Goal: Transaction & Acquisition: Book appointment/travel/reservation

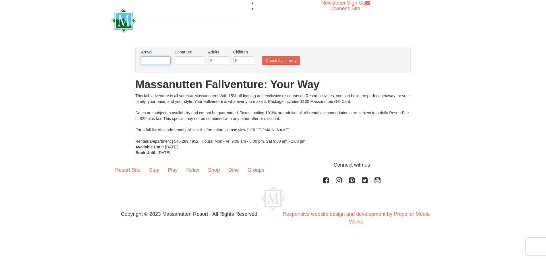
click at [162, 60] on input "text" at bounding box center [156, 60] width 30 height 9
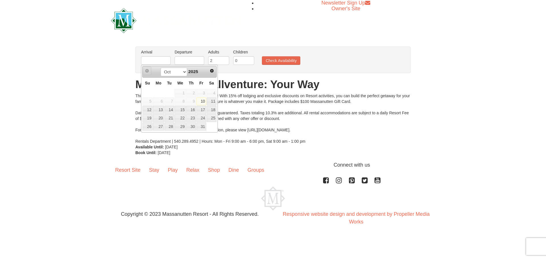
click at [148, 75] on link "Prev" at bounding box center [147, 71] width 9 height 9
click at [212, 101] on link "11" at bounding box center [212, 102] width 10 height 8
type input "[DATE]"
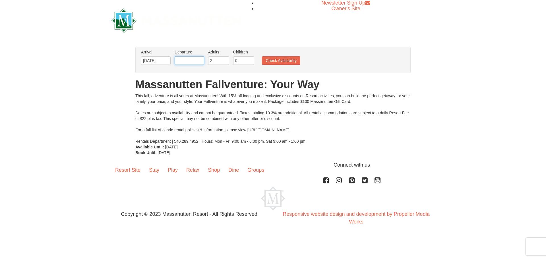
click at [186, 61] on input "text" at bounding box center [190, 60] width 30 height 9
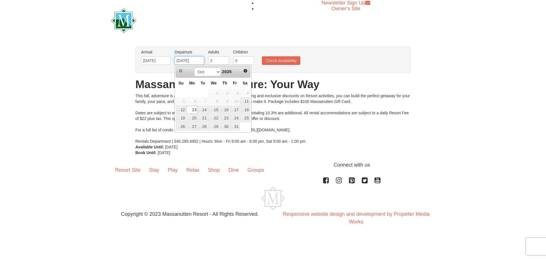
type input "[DATE]"
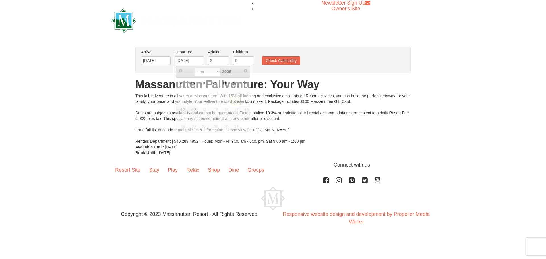
click at [329, 66] on ul "Arrival Please format dates MM/DD/YYYY Please format dates MM/DD/YYYY 10/11/202…" at bounding box center [270, 58] width 261 height 18
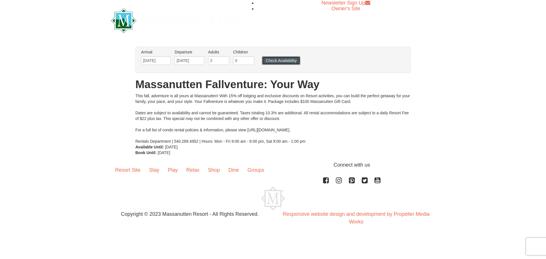
click at [296, 61] on button "Check Availability" at bounding box center [281, 60] width 38 height 9
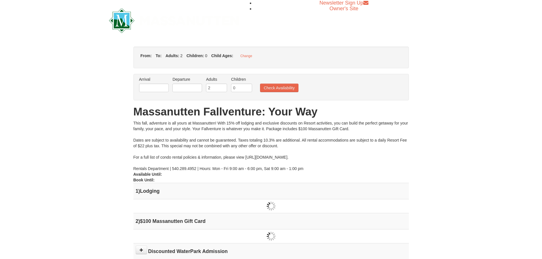
type input "[DATE]"
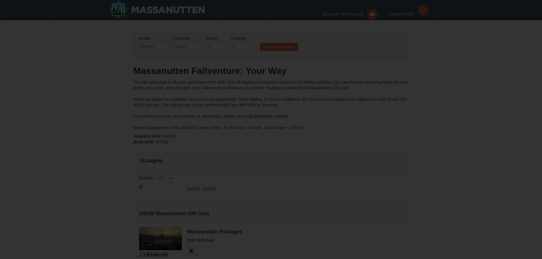
type input "[DATE]"
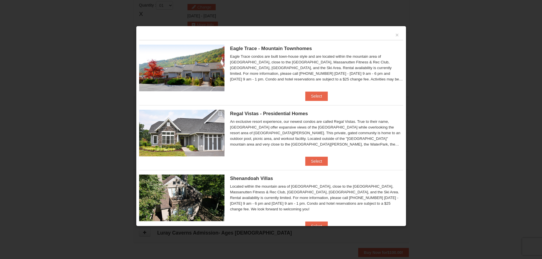
scroll to position [174, 0]
click at [309, 161] on button "Select" at bounding box center [316, 161] width 22 height 9
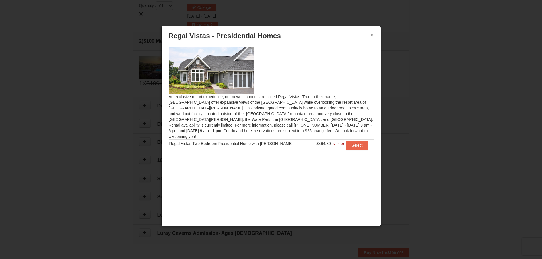
click at [371, 35] on button "×" at bounding box center [371, 35] width 3 height 6
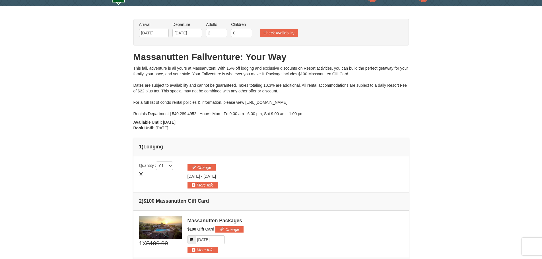
scroll to position [0, 0]
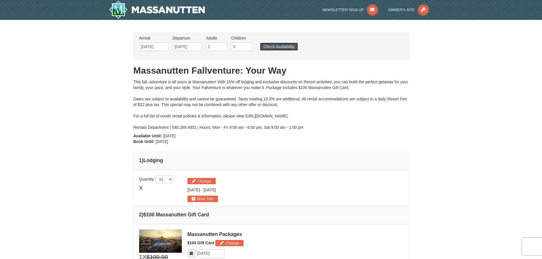
click at [283, 47] on button "Check Availability" at bounding box center [279, 47] width 38 height 8
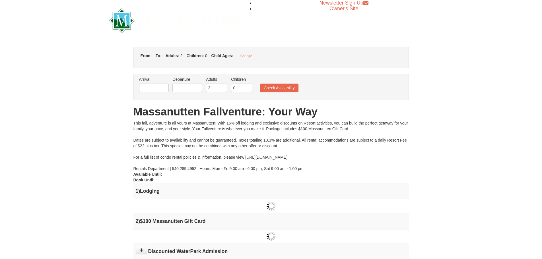
type input "[DATE]"
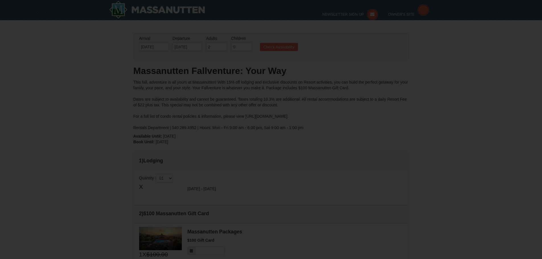
type input "[DATE]"
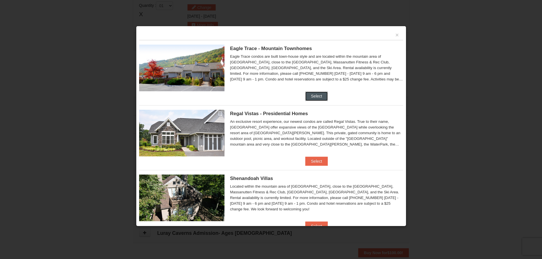
click at [315, 94] on button "Select" at bounding box center [316, 96] width 22 height 9
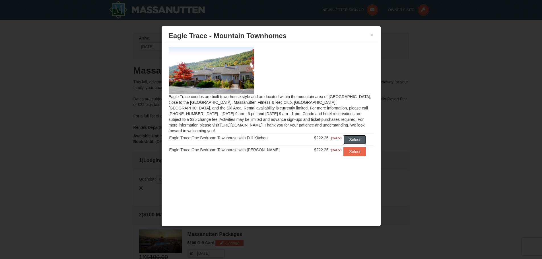
click at [349, 135] on button "Select" at bounding box center [354, 139] width 22 height 9
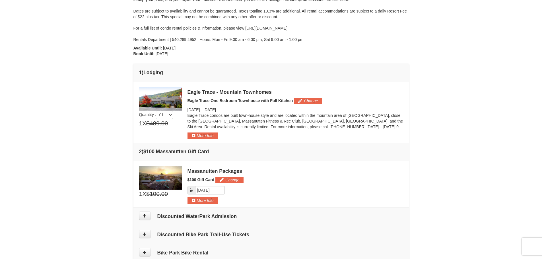
scroll to position [84, 0]
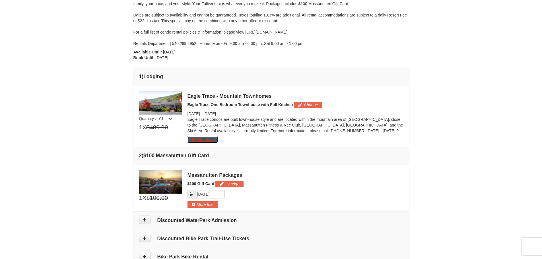
click at [204, 139] on button "More Info" at bounding box center [202, 140] width 30 height 6
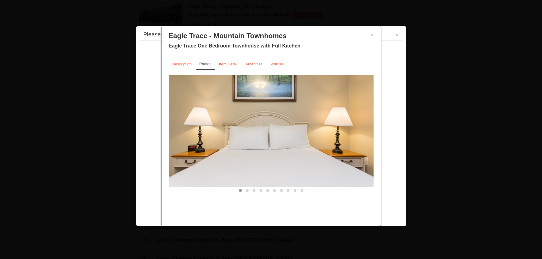
scroll to position [175, 0]
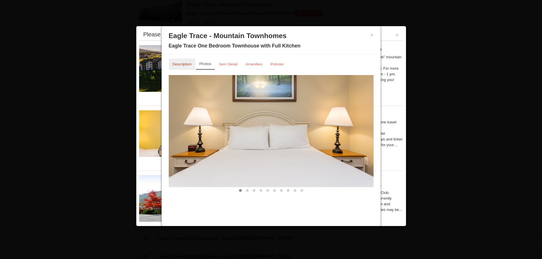
click at [179, 64] on small "Description" at bounding box center [181, 64] width 19 height 4
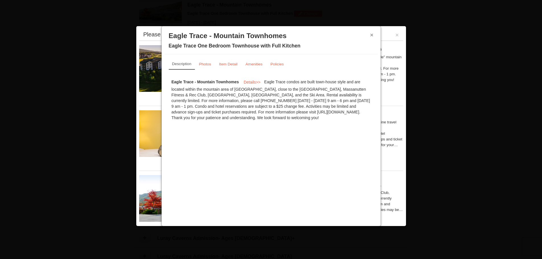
click at [372, 34] on button "×" at bounding box center [371, 35] width 3 height 6
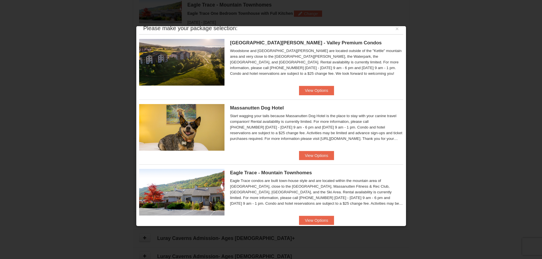
scroll to position [0, 0]
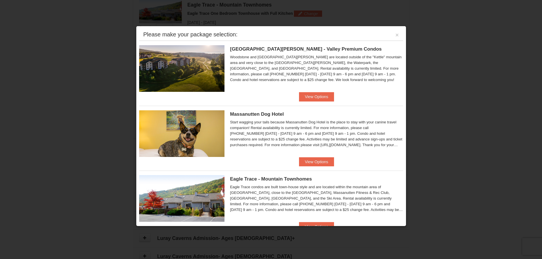
drag, startPoint x: 406, startPoint y: 78, endPoint x: 400, endPoint y: 103, distance: 25.2
click at [400, 103] on div "Please make your package selection: × [GEOGRAPHIC_DATA][PERSON_NAME] - Valley P…" at bounding box center [271, 126] width 270 height 201
click at [378, 96] on li "[GEOGRAPHIC_DATA][PERSON_NAME] - Valley Premium Condos Woodstone and [GEOGRAPHI…" at bounding box center [271, 71] width 264 height 61
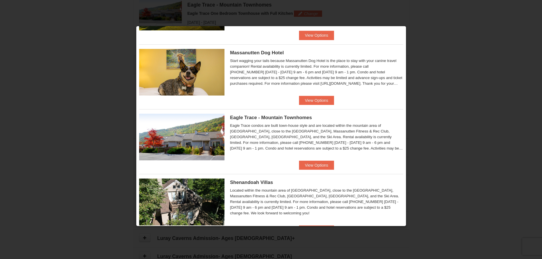
scroll to position [63, 0]
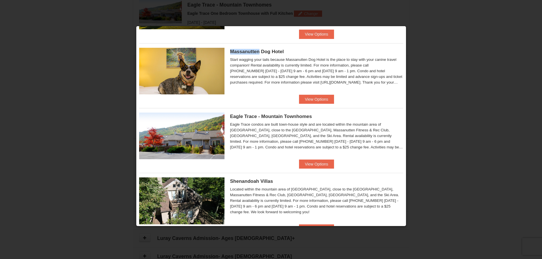
drag, startPoint x: 229, startPoint y: 50, endPoint x: 259, endPoint y: 52, distance: 29.6
click at [259, 52] on div "Massanutten Dog Hotel Start wagging your tails because Massanutten Dog Hotel is…" at bounding box center [271, 68] width 264 height 51
copy span "Massanutten"
